Goal: Navigation & Orientation: Go to known website

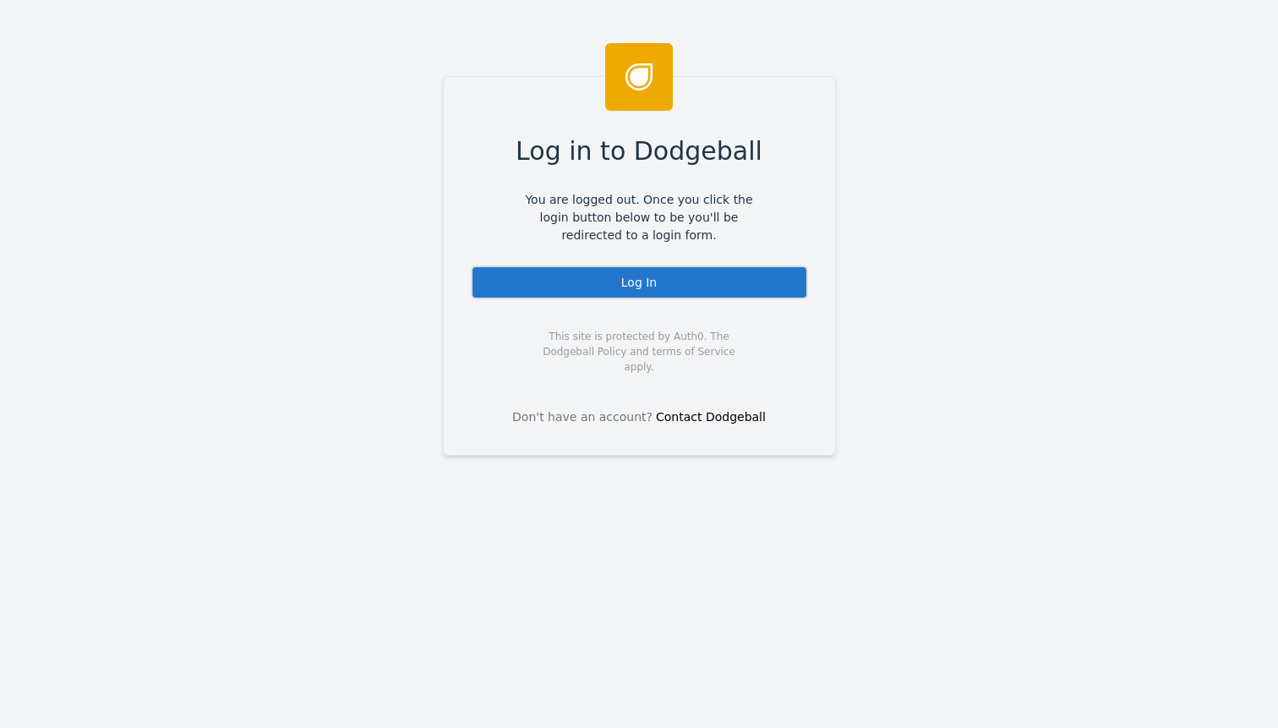
click at [502, 294] on div "Log In" at bounding box center [639, 282] width 337 height 34
click at [627, 282] on div "Log In" at bounding box center [639, 282] width 337 height 34
